Goal: Task Accomplishment & Management: Manage account settings

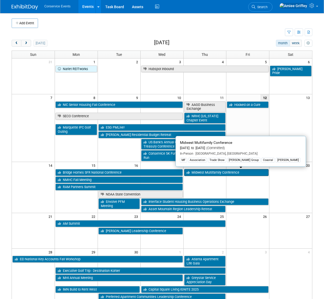
click at [198, 173] on link "Midwest Multifamily Conference" at bounding box center [226, 172] width 84 height 7
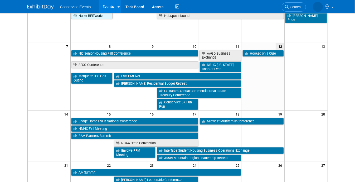
scroll to position [60, 0]
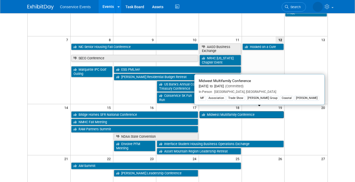
click at [214, 111] on link "Midwest Multifamily Conference" at bounding box center [242, 114] width 84 height 7
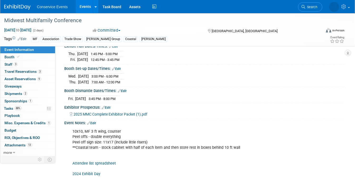
scroll to position [64, 0]
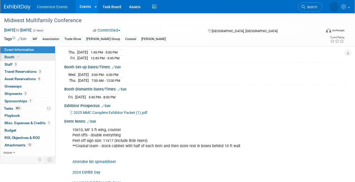
click at [16, 56] on span at bounding box center [18, 57] width 5 height 4
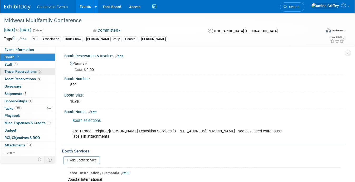
click at [20, 72] on span "Travel Reservations 3" at bounding box center [22, 71] width 37 height 4
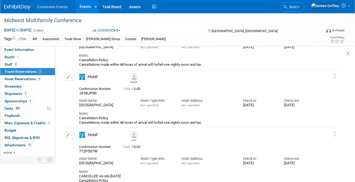
scroll to position [55, 0]
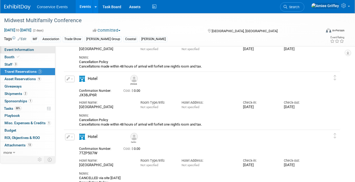
click at [30, 52] on link "Event Information" at bounding box center [27, 49] width 55 height 7
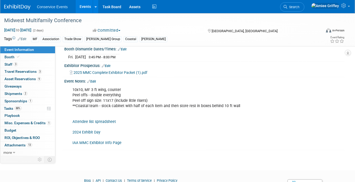
scroll to position [111, 0]
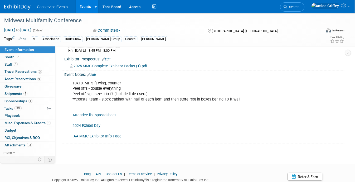
click at [105, 113] on link "Attendee list spreadsheet" at bounding box center [93, 115] width 43 height 4
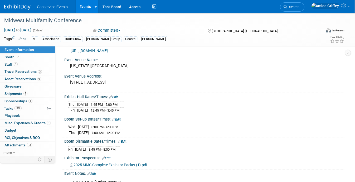
scroll to position [12, 0]
click at [17, 54] on link "Booth" at bounding box center [27, 57] width 55 height 7
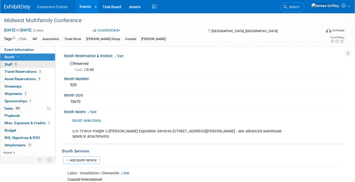
click at [16, 67] on link "3 Staff 3" at bounding box center [27, 64] width 55 height 7
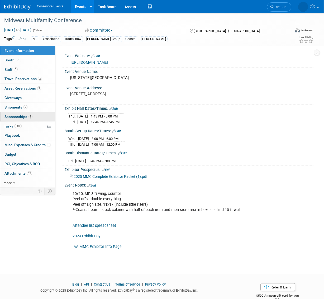
click at [20, 118] on span "Sponsorships 1" at bounding box center [18, 117] width 28 height 4
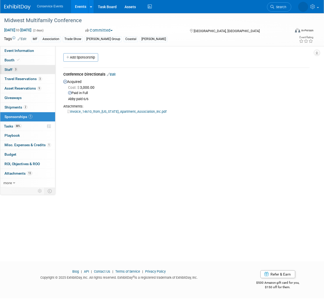
click at [20, 70] on link "3 Staff 3" at bounding box center [27, 69] width 55 height 9
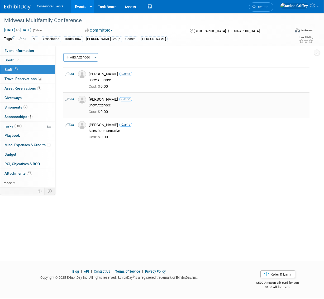
click at [82, 99] on img at bounding box center [82, 100] width 8 height 8
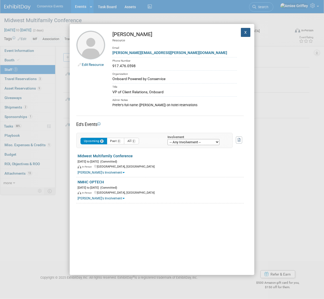
click at [241, 33] on button "X" at bounding box center [245, 32] width 9 height 9
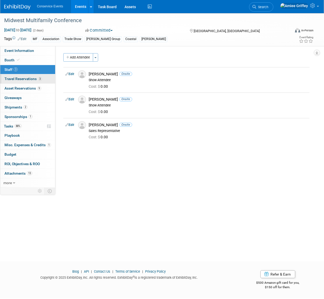
click at [28, 80] on span "Travel Reservations 3" at bounding box center [22, 79] width 37 height 4
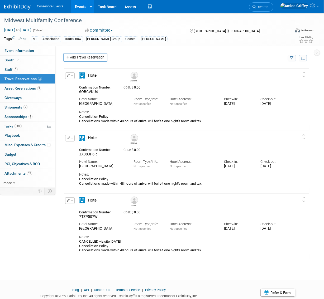
click at [71, 140] on button "button" at bounding box center [69, 138] width 9 height 7
click at [83, 149] on button "Edit Reservation" at bounding box center [87, 148] width 45 height 8
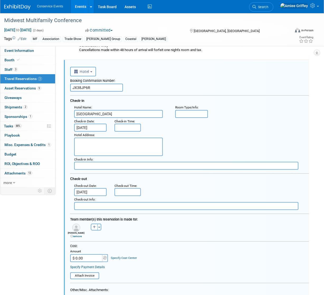
click at [78, 236] on link "remove" at bounding box center [75, 236] width 11 height 3
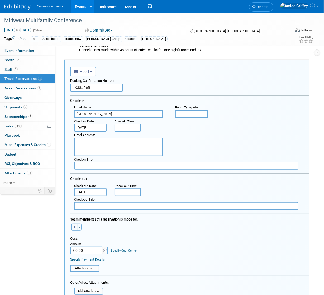
click at [76, 228] on button "button" at bounding box center [74, 227] width 7 height 7
select select
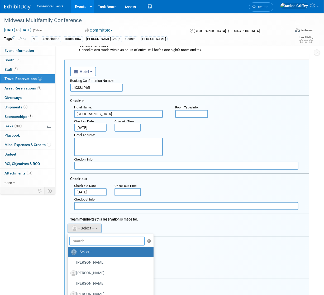
click at [80, 240] on input "text" at bounding box center [107, 241] width 76 height 9
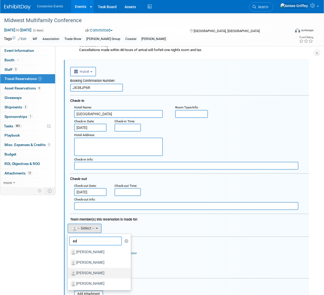
type input "ed"
click at [91, 273] on label "Ed Torres" at bounding box center [97, 273] width 55 height 8
click at [69, 273] on input "Ed Torres" at bounding box center [66, 272] width 3 height 3
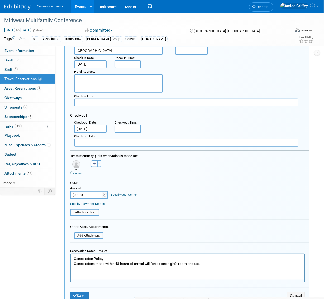
scroll to position [189, 0]
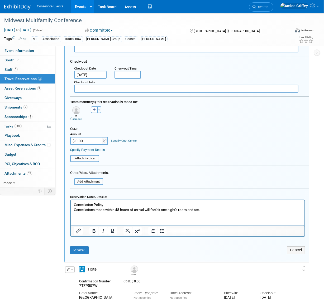
click at [74, 205] on p "Cancellation Policy Cancellations made within 48 hours of arrival will forfeit …" at bounding box center [187, 207] width 227 height 10
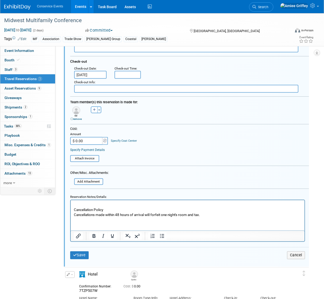
click at [76, 204] on p "Rich Text Area. Press ALT-0 for help." at bounding box center [187, 204] width 227 height 5
click at [74, 254] on icon "submit" at bounding box center [75, 255] width 4 height 4
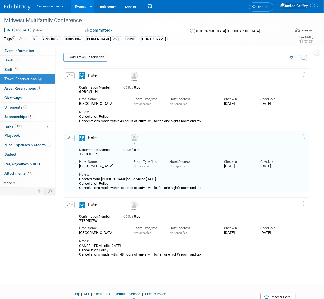
scroll to position [22, 0]
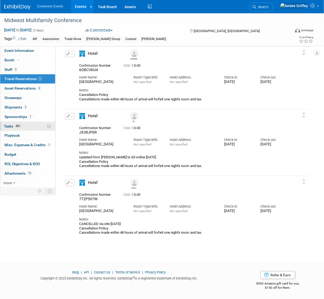
click at [7, 126] on span "Tasks 88%" at bounding box center [13, 126] width 18 height 4
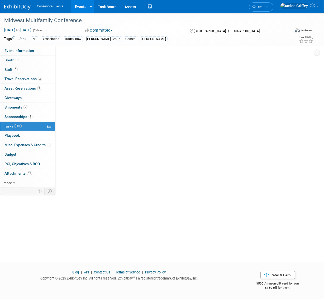
scroll to position [0, 0]
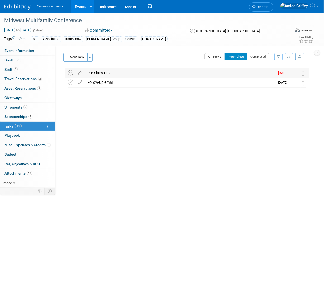
click at [71, 72] on icon at bounding box center [71, 73] width 6 height 6
click at [217, 57] on button "All Tasks" at bounding box center [214, 56] width 20 height 7
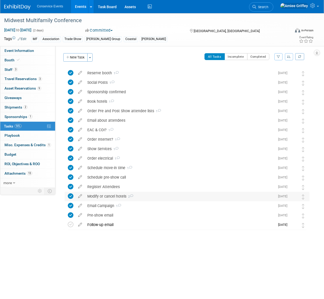
click at [120, 196] on div "Modify or cancel hotels 2" at bounding box center [180, 196] width 190 height 9
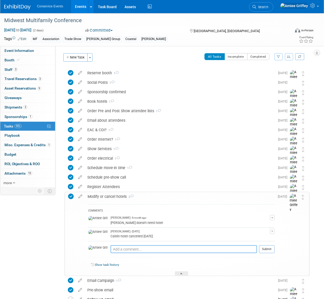
click at [117, 250] on textarea at bounding box center [183, 249] width 146 height 8
type textarea "Updated mike to ed online 9.12.25"
click at [269, 251] on button "Submit" at bounding box center [267, 249] width 16 height 8
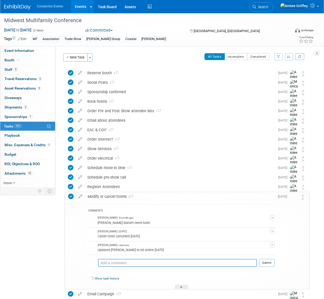
click at [99, 193] on div "Modify or cancel hotels 3" at bounding box center [180, 196] width 190 height 9
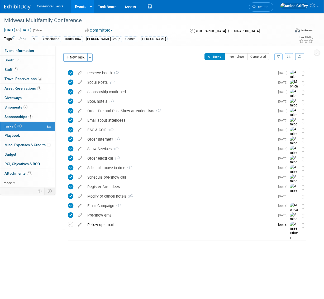
click at [129, 51] on div "Event Website: Edit https://www.iaaonline.net/events/midwest-multifamily-confer…" at bounding box center [184, 116] width 258 height 141
